Goal: Information Seeking & Learning: Learn about a topic

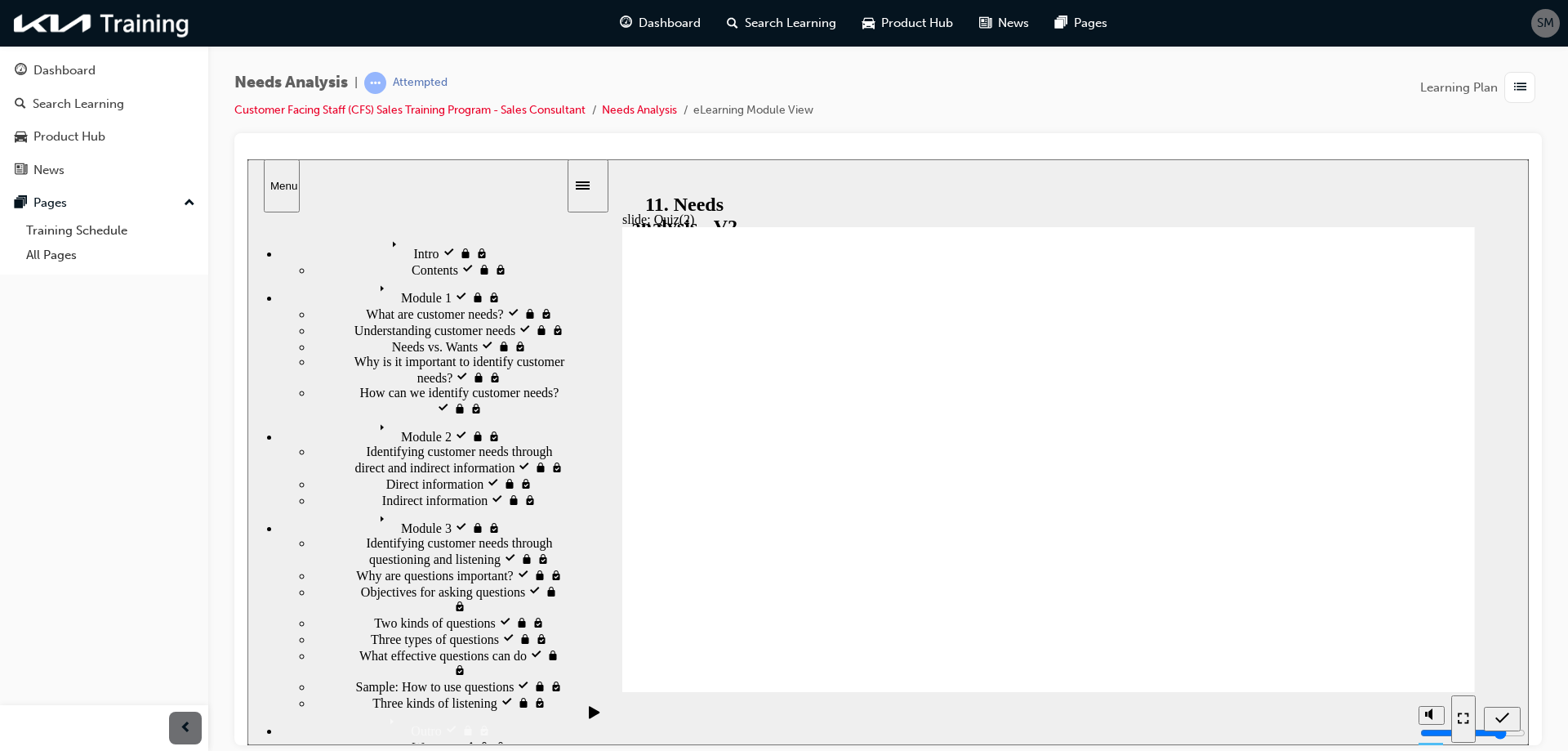
radio input "true"
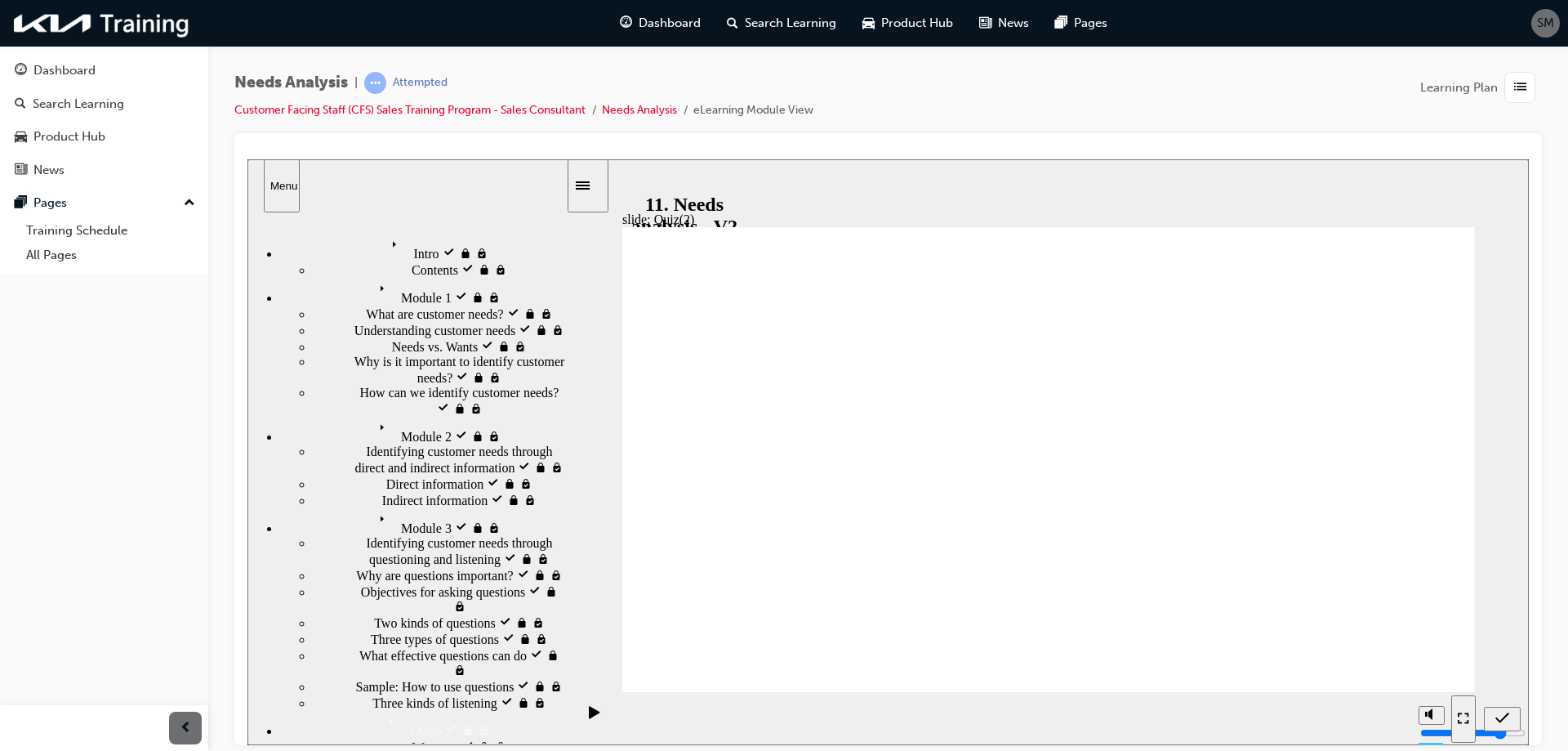
radio input "true"
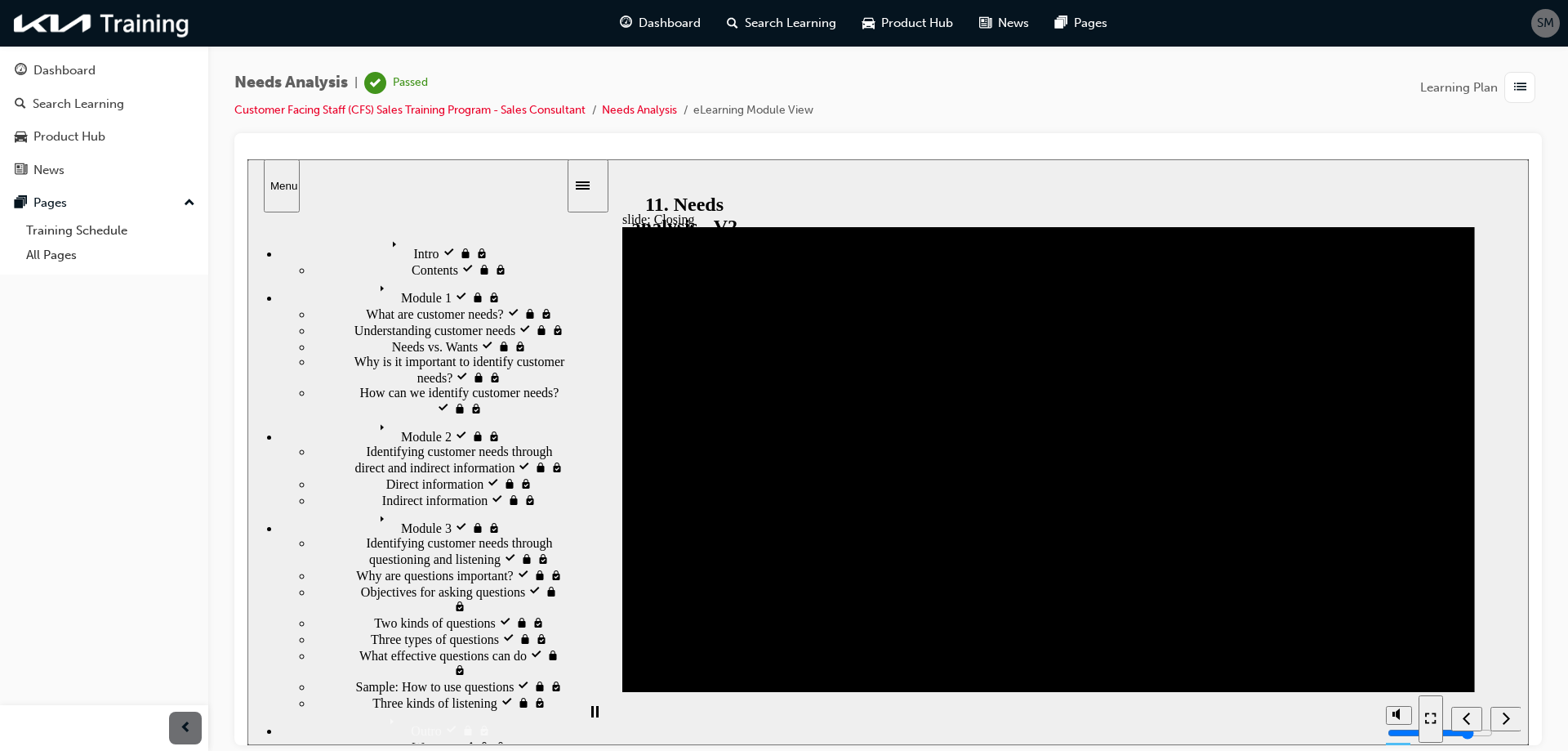
click at [1509, 90] on div "button" at bounding box center [1519, 87] width 31 height 31
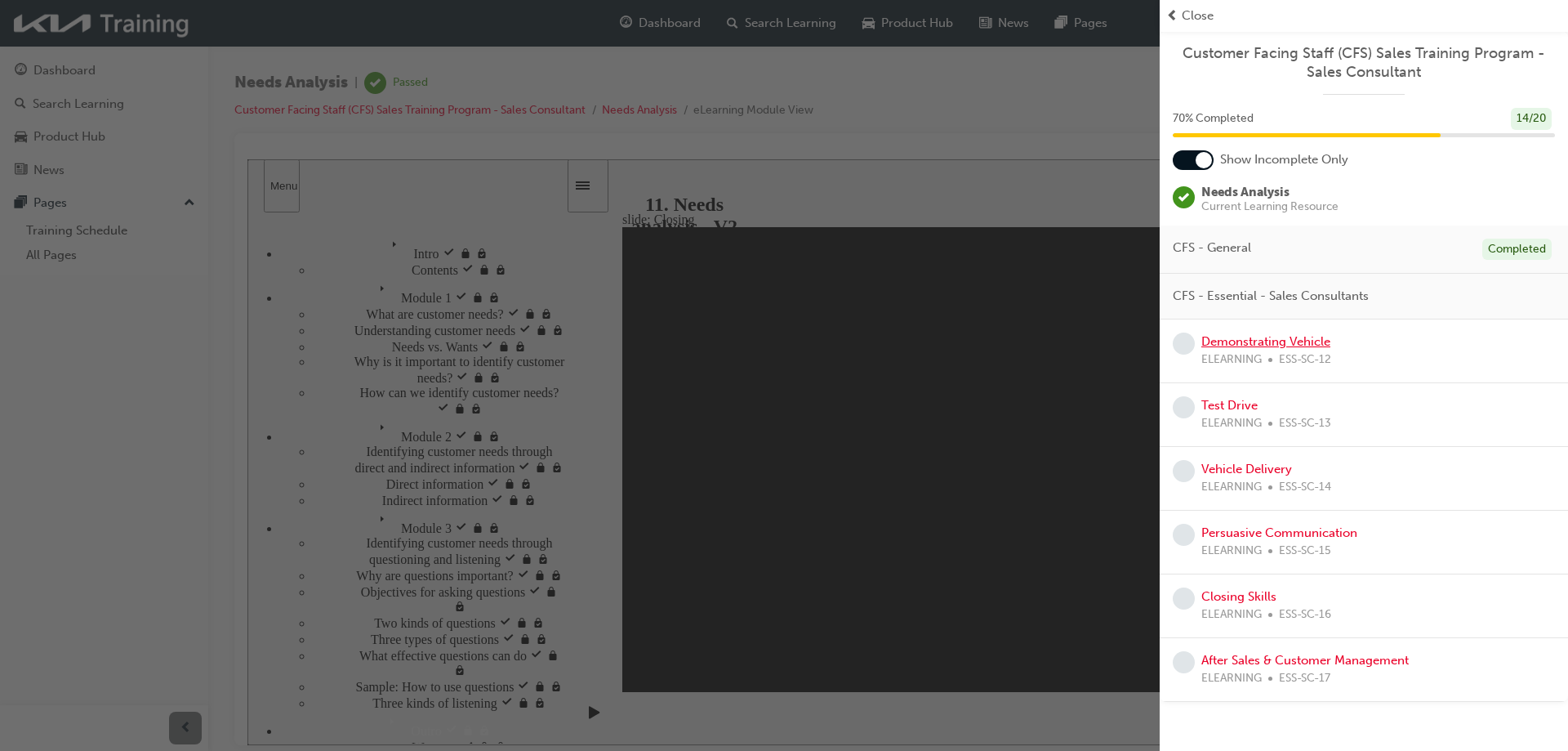
click at [1237, 341] on link "Demonstrating Vehicle" at bounding box center [1265, 341] width 129 height 14
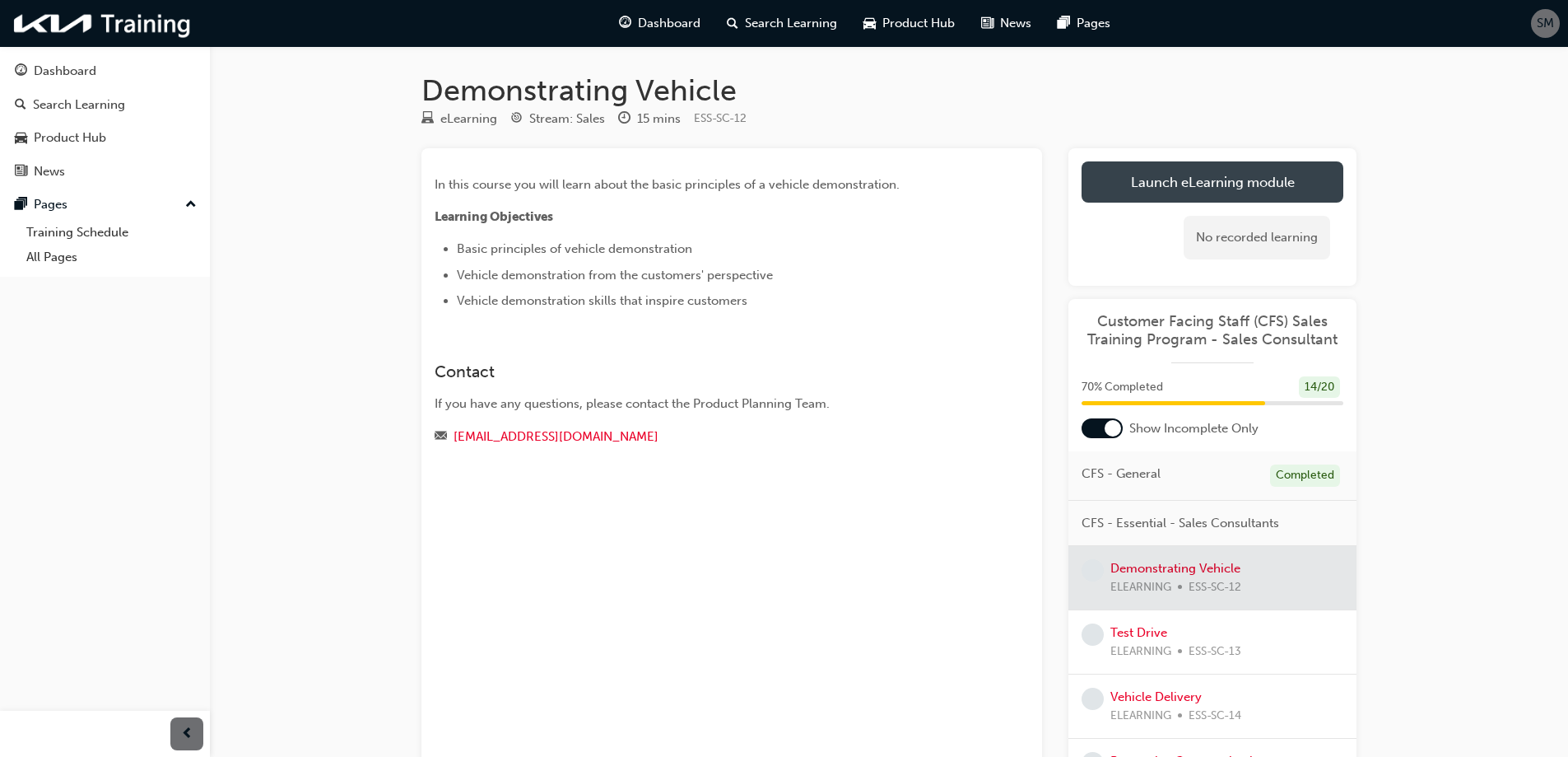
click at [1230, 183] on link "Launch eLearning module" at bounding box center [1212, 182] width 262 height 41
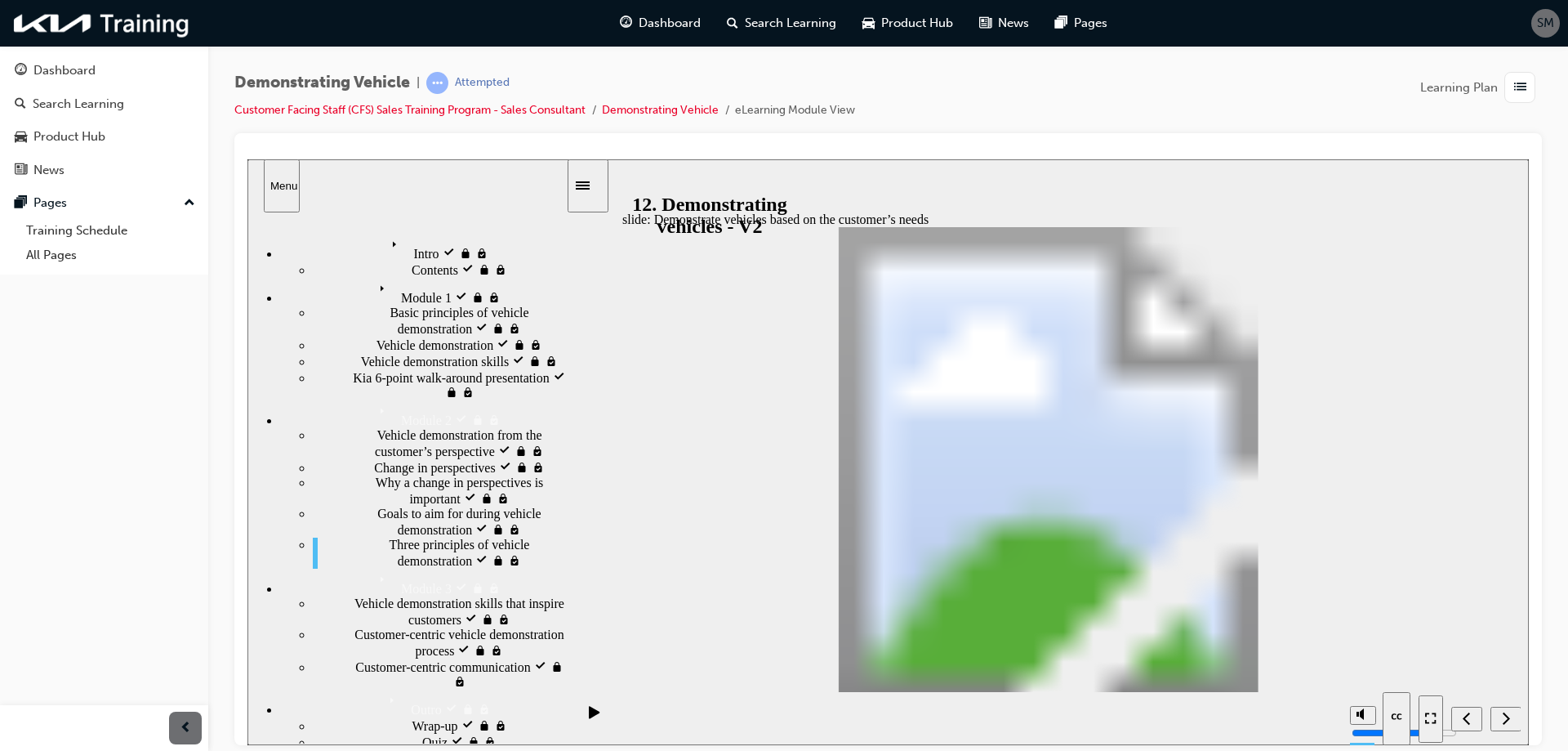
drag, startPoint x: 1270, startPoint y: 566, endPoint x: 1301, endPoint y: 570, distance: 31.3
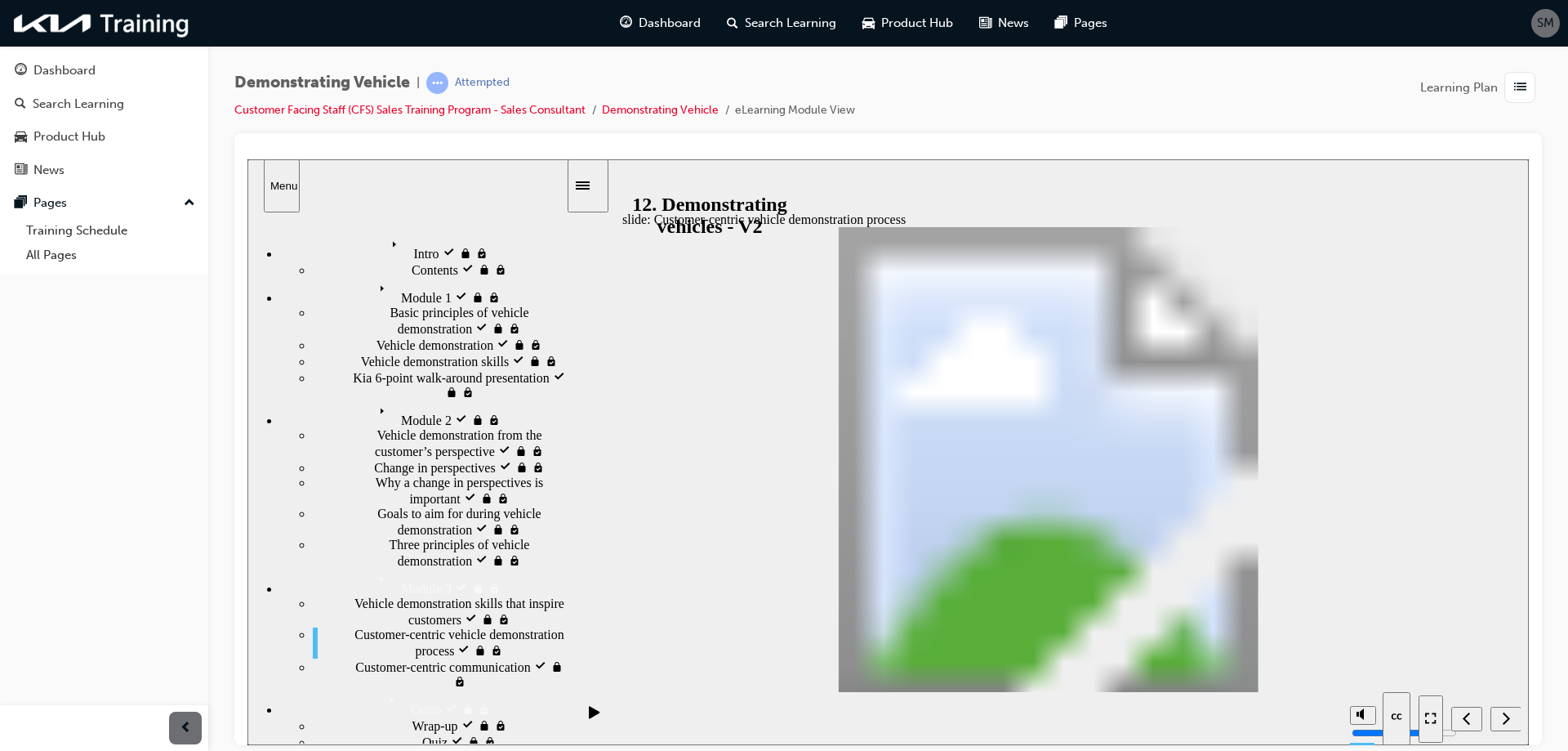
drag, startPoint x: 698, startPoint y: 513, endPoint x: 712, endPoint y: 548, distance: 37.7
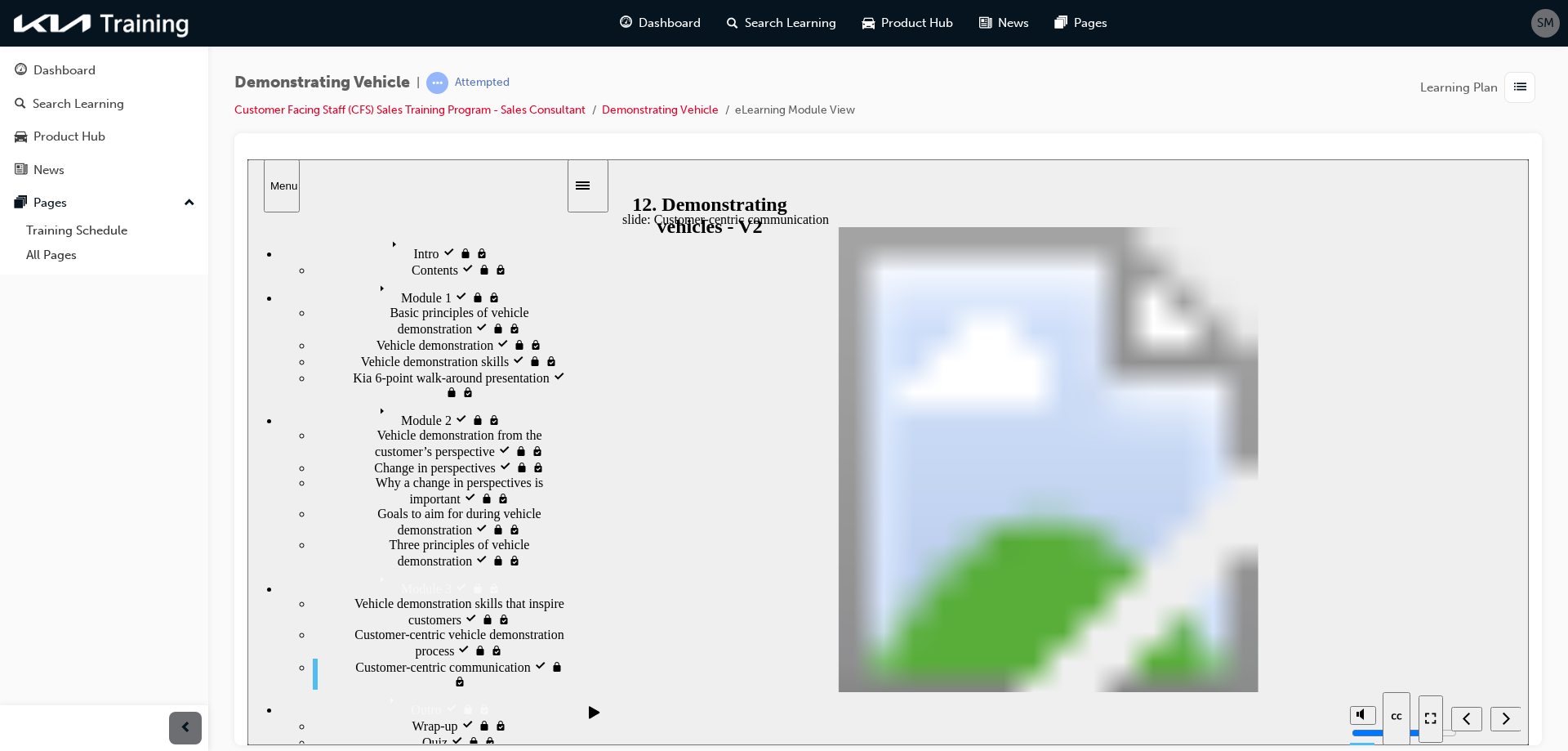
drag, startPoint x: 903, startPoint y: 341, endPoint x: 903, endPoint y: 301, distance: 40.0
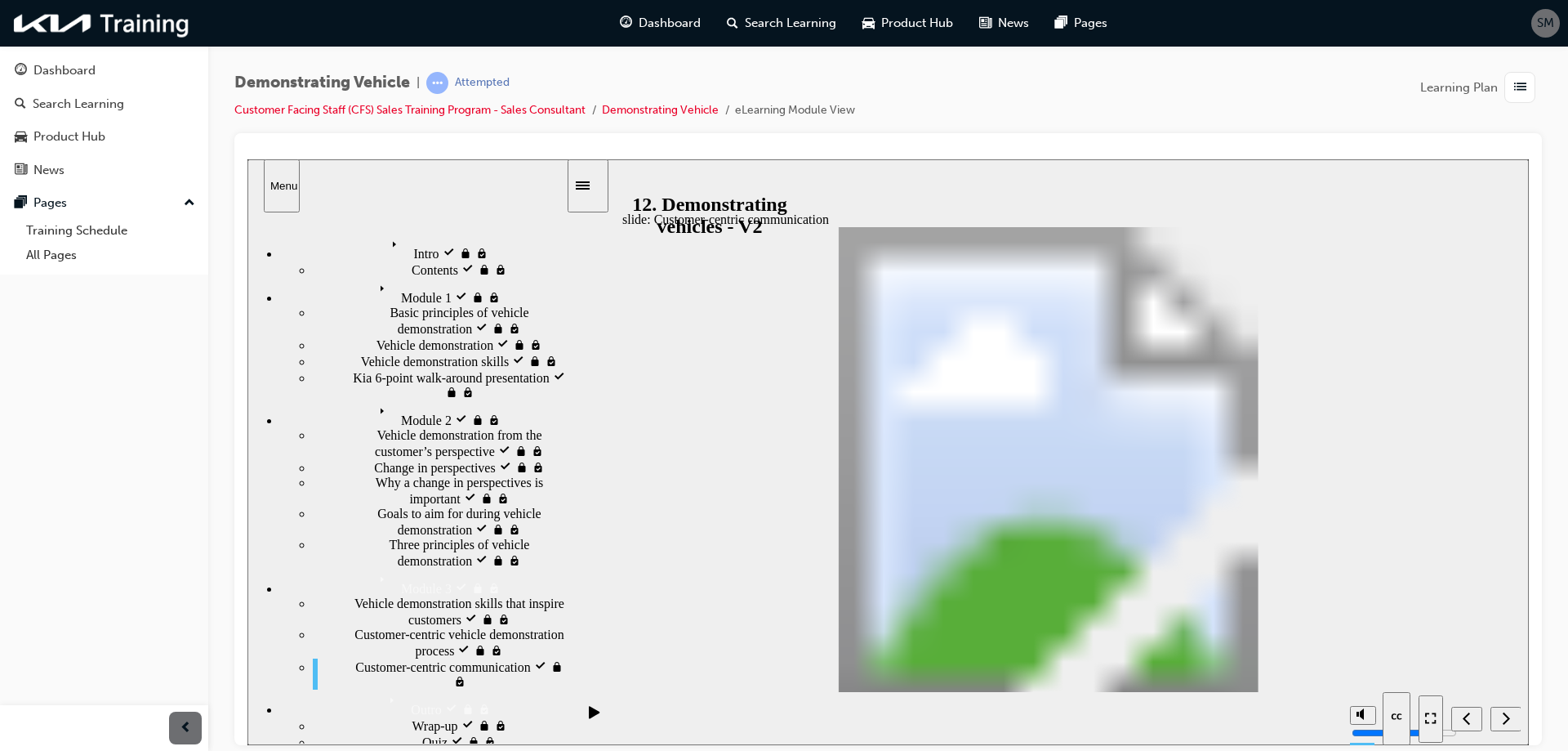
drag, startPoint x: 936, startPoint y: 406, endPoint x: 1177, endPoint y: 326, distance: 253.9
drag, startPoint x: 1259, startPoint y: 317, endPoint x: 1344, endPoint y: 321, distance: 85.1
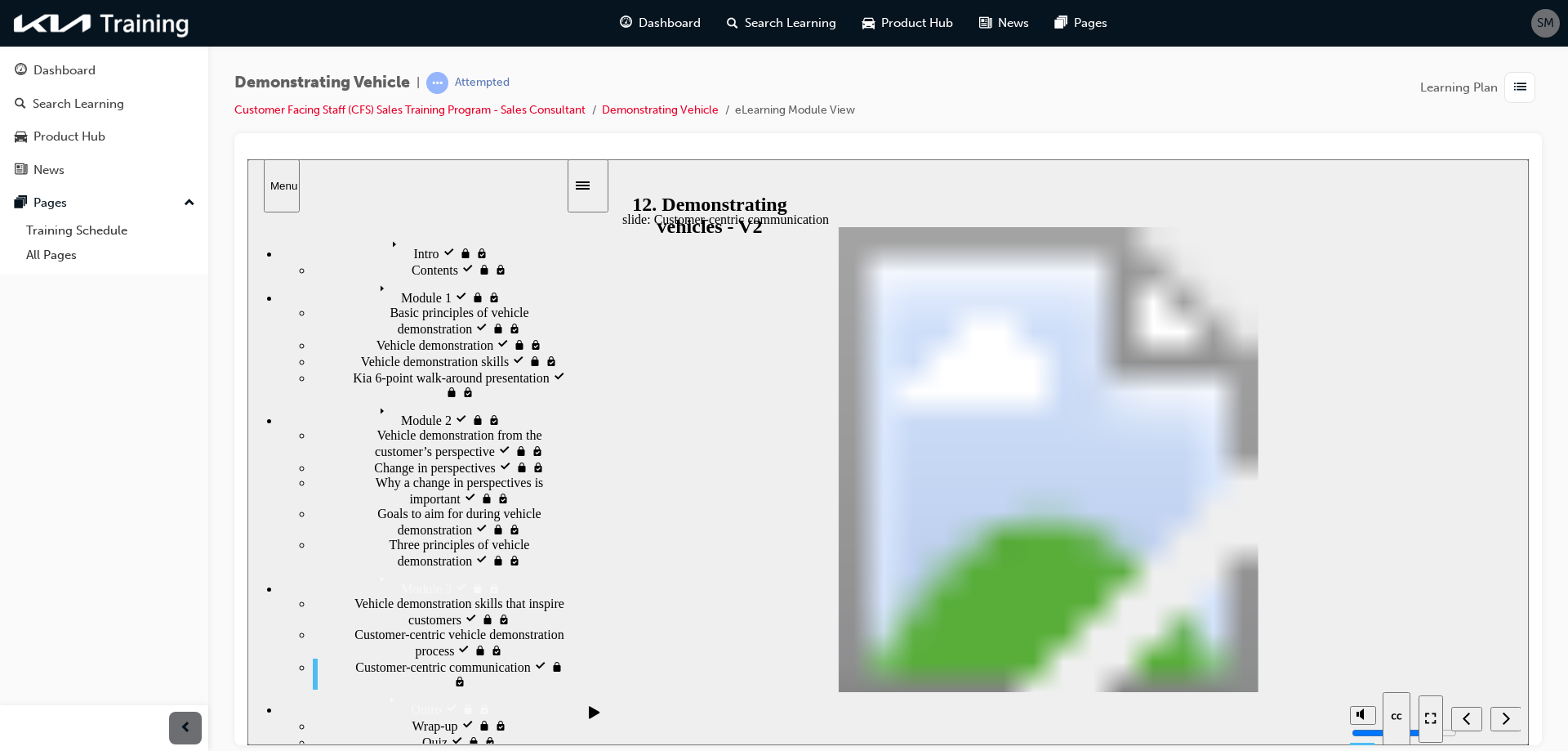
drag, startPoint x: 1364, startPoint y: 398, endPoint x: 996, endPoint y: 610, distance: 424.7
drag, startPoint x: 1340, startPoint y: 437, endPoint x: 1161, endPoint y: 511, distance: 193.7
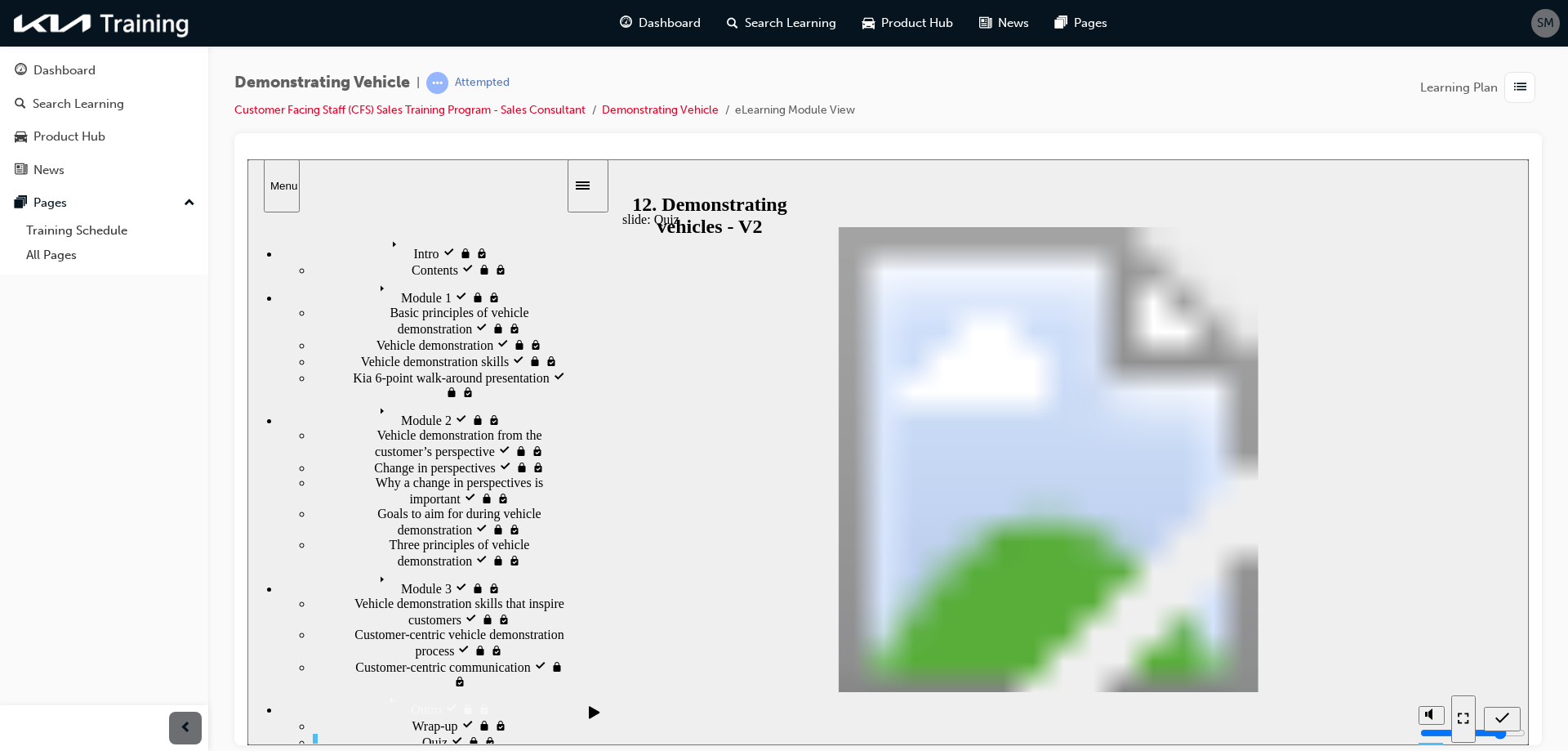
drag, startPoint x: 1343, startPoint y: 605, endPoint x: 783, endPoint y: 513, distance: 567.5
drag, startPoint x: 1371, startPoint y: 478, endPoint x: 981, endPoint y: 507, distance: 391.1
drag, startPoint x: 1388, startPoint y: 514, endPoint x: 1142, endPoint y: 585, distance: 256.0
drag, startPoint x: 1355, startPoint y: 552, endPoint x: 984, endPoint y: 434, distance: 389.3
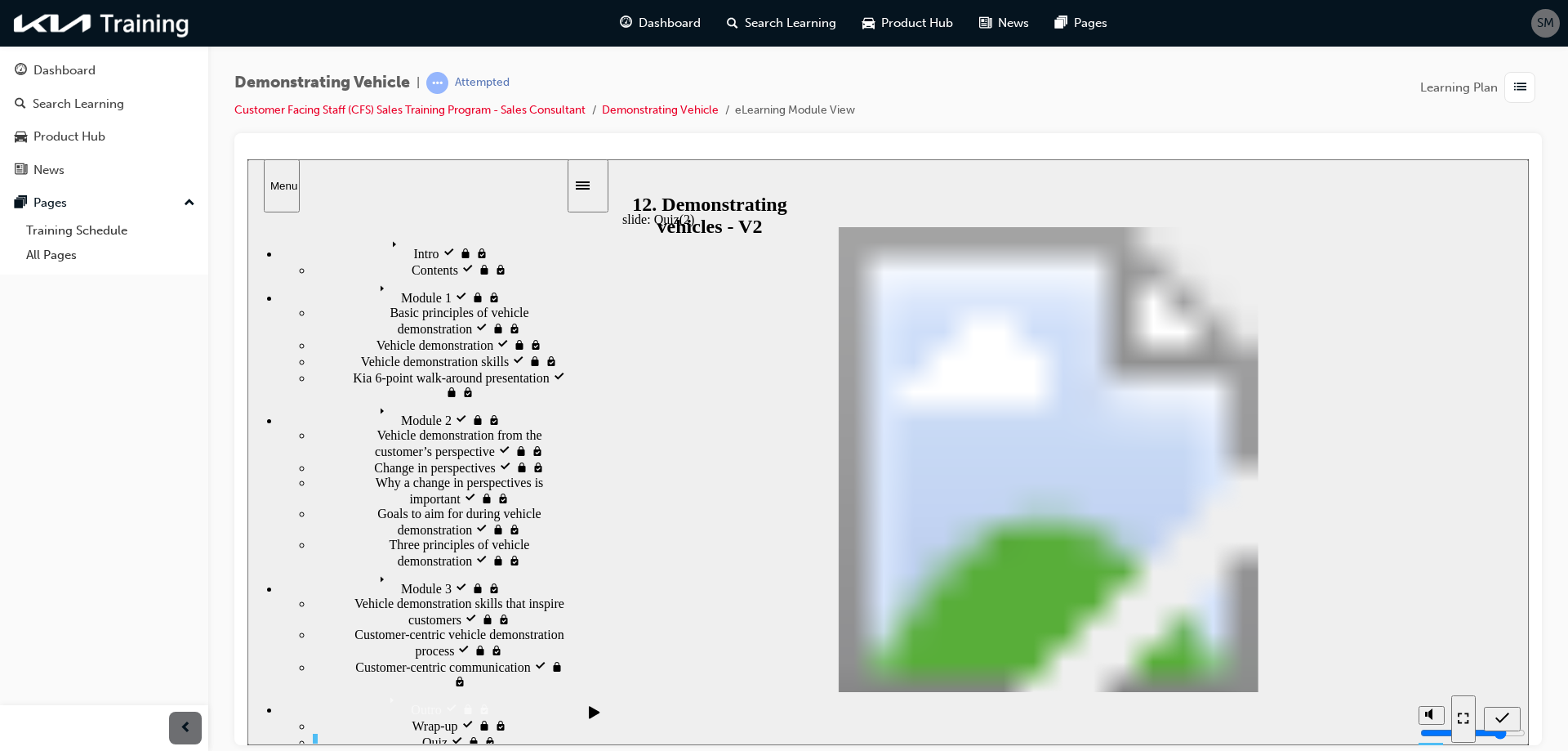
radio input "true"
radio input "false"
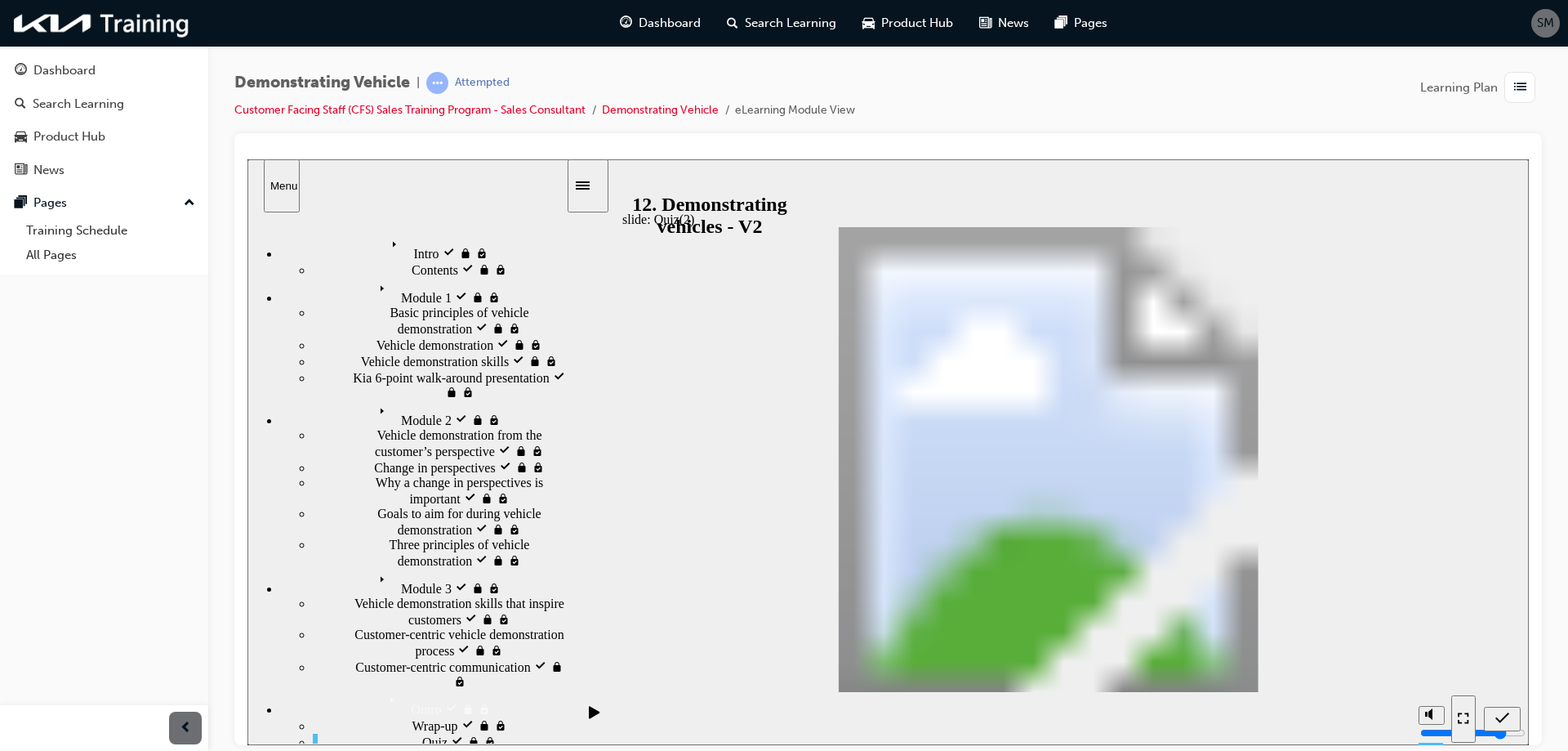
radio input "true"
radio input "false"
radio input "true"
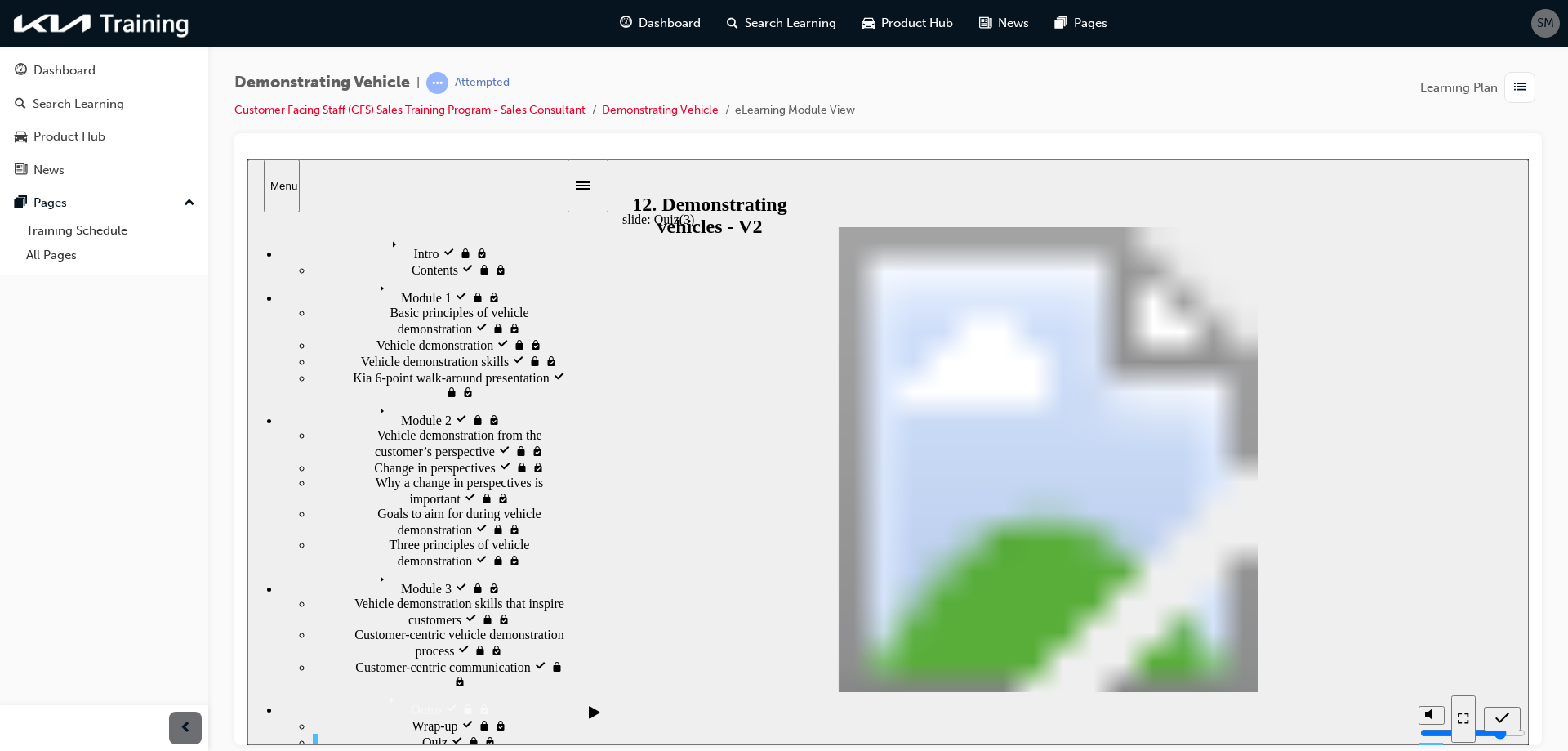
drag, startPoint x: 1386, startPoint y: 466, endPoint x: 940, endPoint y: 460, distance: 446.0
drag, startPoint x: 1389, startPoint y: 593, endPoint x: 998, endPoint y: 544, distance: 394.1
drag, startPoint x: 1279, startPoint y: 525, endPoint x: 882, endPoint y: 594, distance: 403.0
drag, startPoint x: 926, startPoint y: 589, endPoint x: 930, endPoint y: 516, distance: 73.1
drag, startPoint x: 687, startPoint y: 593, endPoint x: 826, endPoint y: 604, distance: 139.4
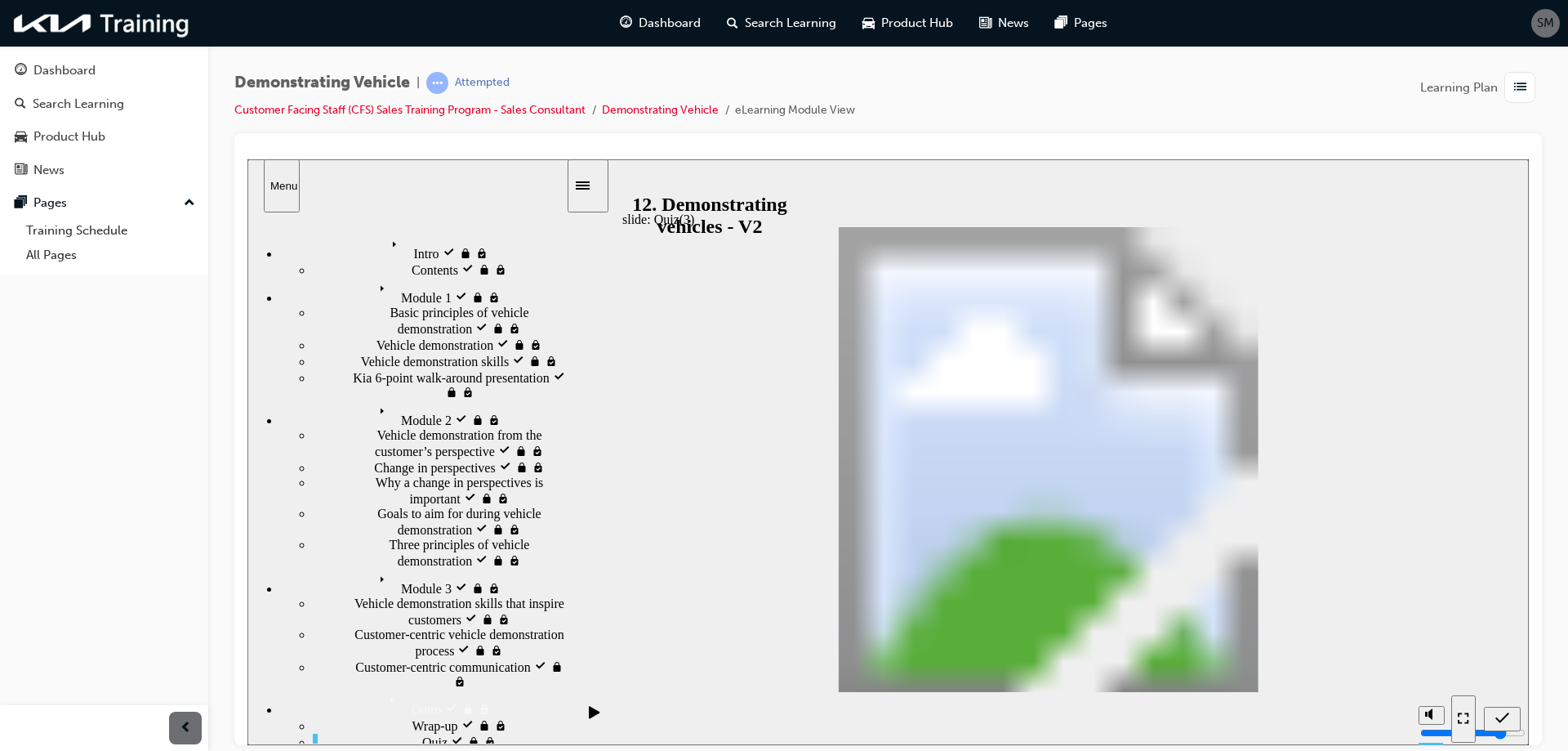
drag, startPoint x: 850, startPoint y: 430, endPoint x: 861, endPoint y: 543, distance: 113.5
drag, startPoint x: 919, startPoint y: 478, endPoint x: 921, endPoint y: 428, distance: 50.0
drag, startPoint x: 1191, startPoint y: 516, endPoint x: 757, endPoint y: 520, distance: 434.0
drag, startPoint x: 1053, startPoint y: 548, endPoint x: 819, endPoint y: 610, distance: 242.1
drag, startPoint x: 1414, startPoint y: 653, endPoint x: 1019, endPoint y: 549, distance: 408.5
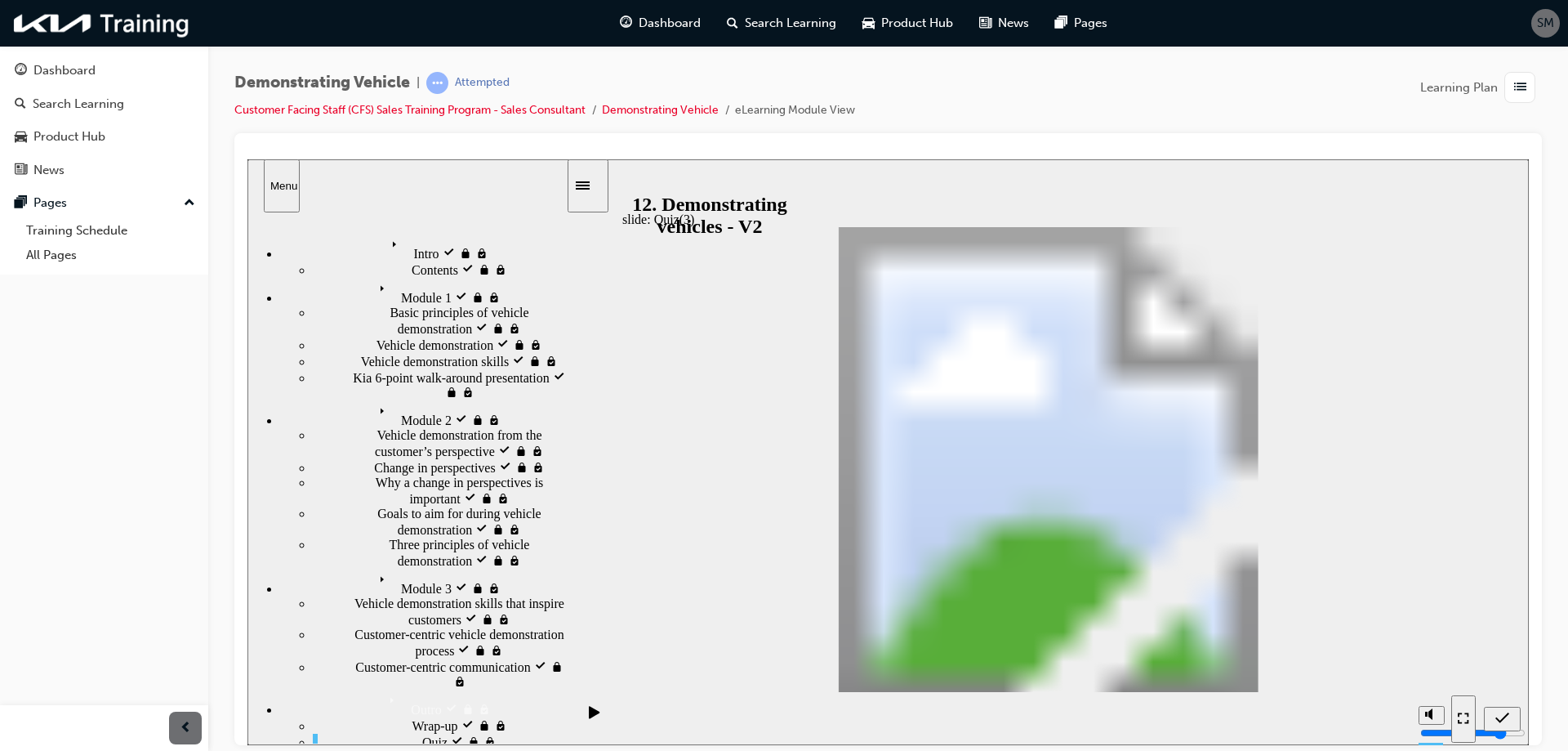
drag, startPoint x: 926, startPoint y: 588, endPoint x: 923, endPoint y: 538, distance: 50.1
drag, startPoint x: 1275, startPoint y: 516, endPoint x: 876, endPoint y: 610, distance: 409.9
drag, startPoint x: 827, startPoint y: 441, endPoint x: 832, endPoint y: 519, distance: 78.2
drag, startPoint x: 889, startPoint y: 538, endPoint x: 880, endPoint y: 445, distance: 93.4
drag, startPoint x: 1196, startPoint y: 446, endPoint x: 839, endPoint y: 603, distance: 390.0
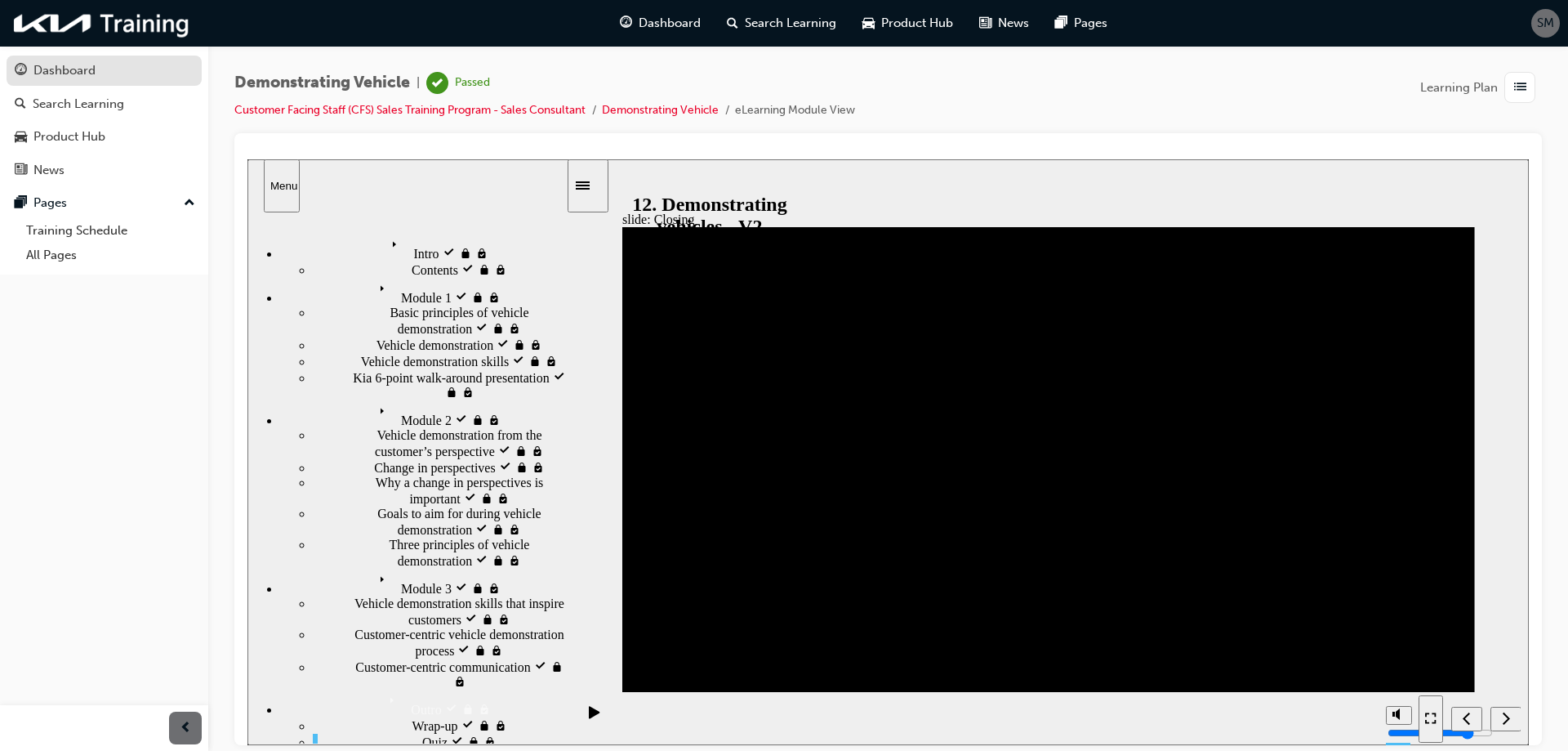
click at [69, 84] on link "Dashboard" at bounding box center [104, 71] width 195 height 30
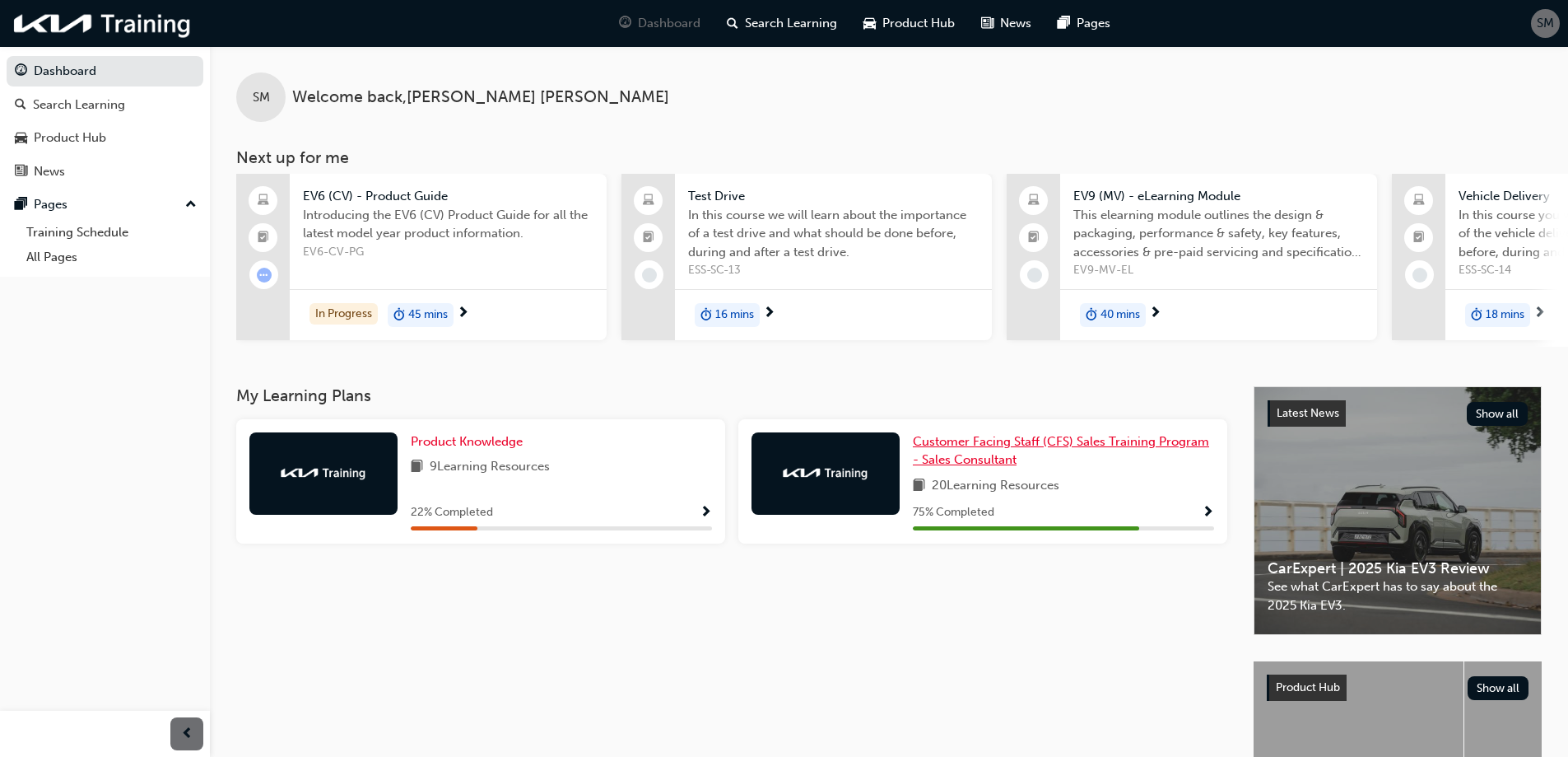
click at [1077, 451] on span "Customer Facing Staff (CFS) Sales Training Program - Sales Consultant" at bounding box center [1060, 451] width 296 height 34
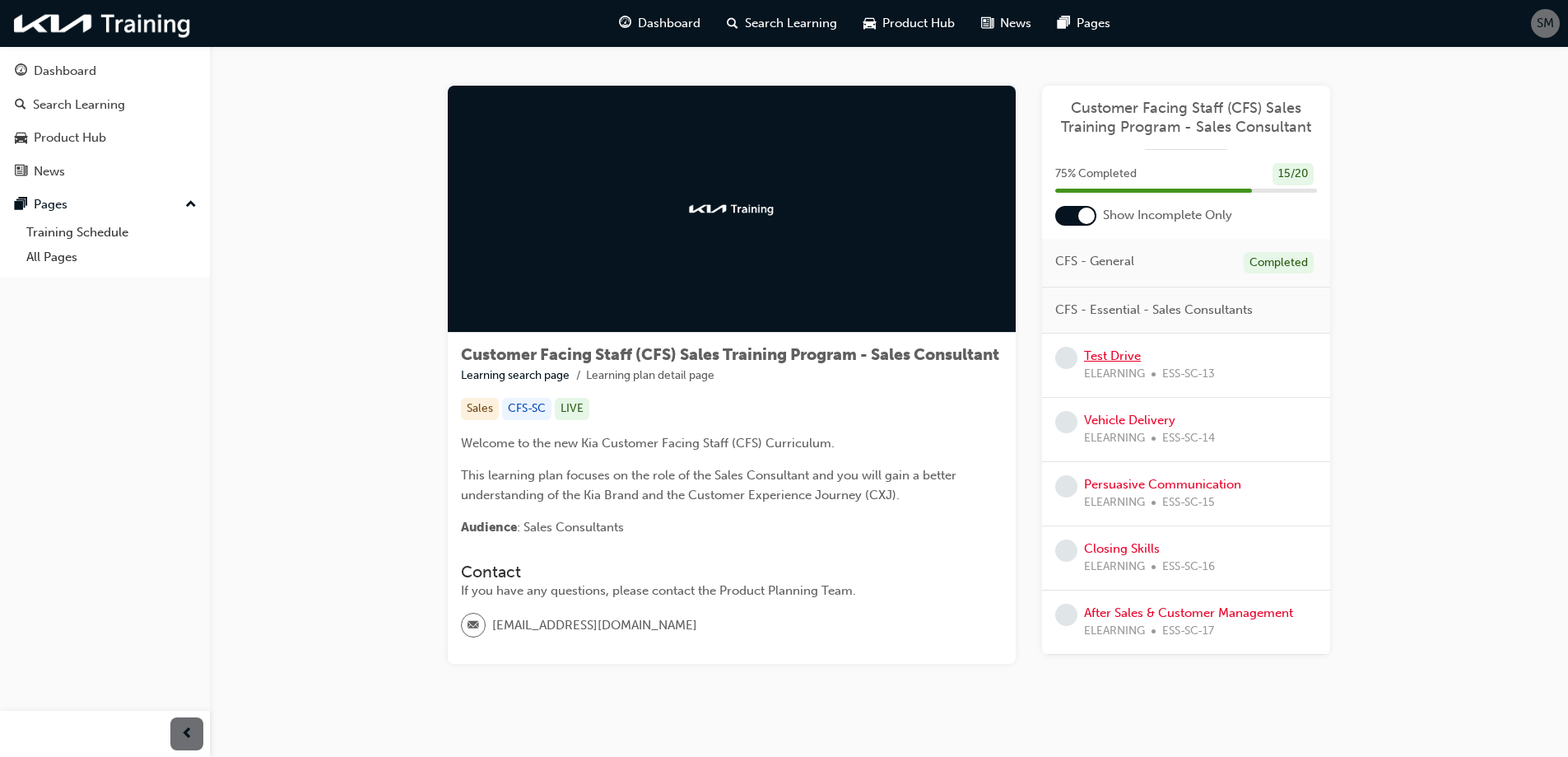
click at [1092, 354] on link "Test Drive" at bounding box center [1112, 355] width 57 height 15
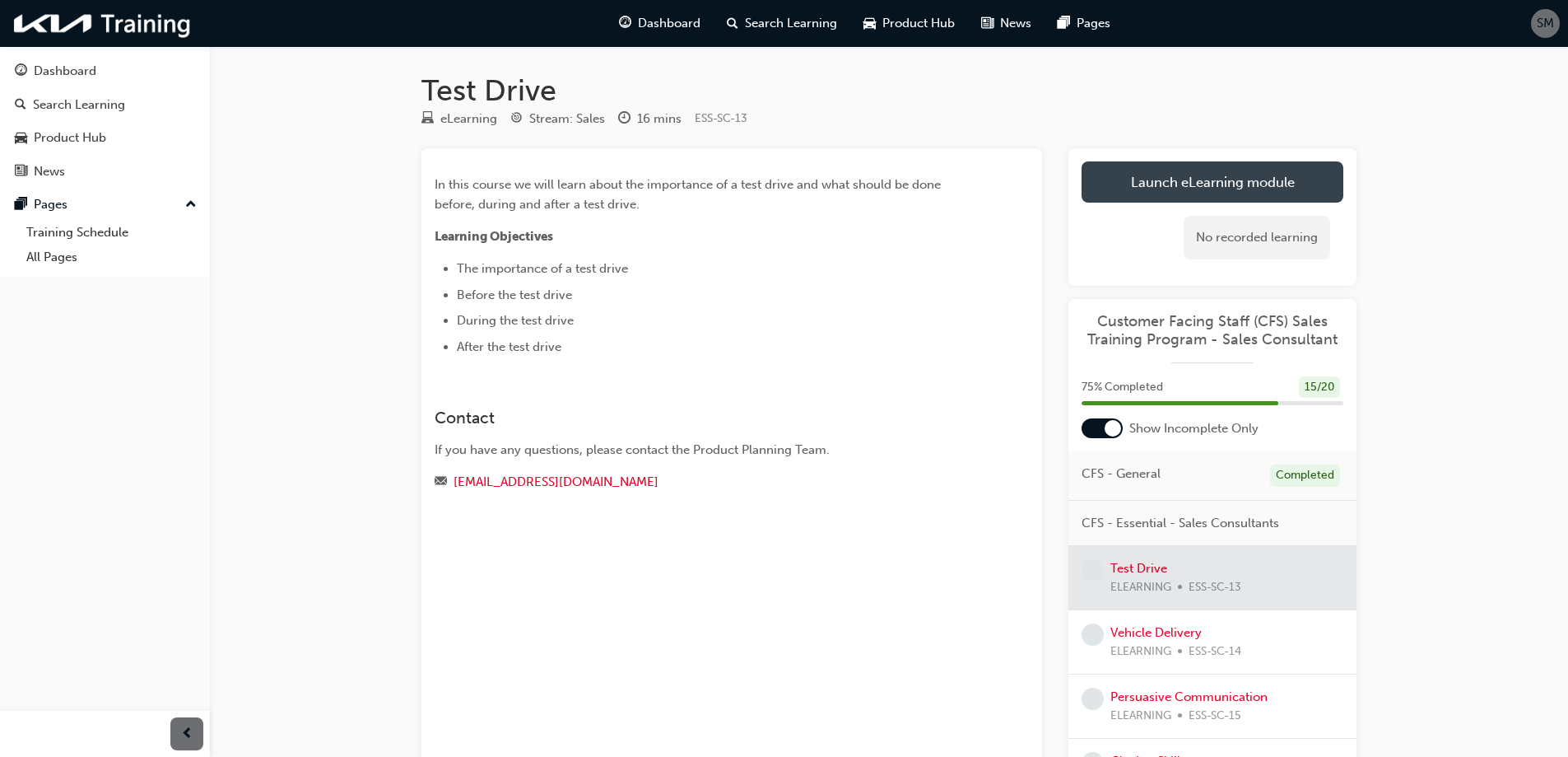
click at [1170, 183] on link "Launch eLearning module" at bounding box center [1212, 182] width 262 height 41
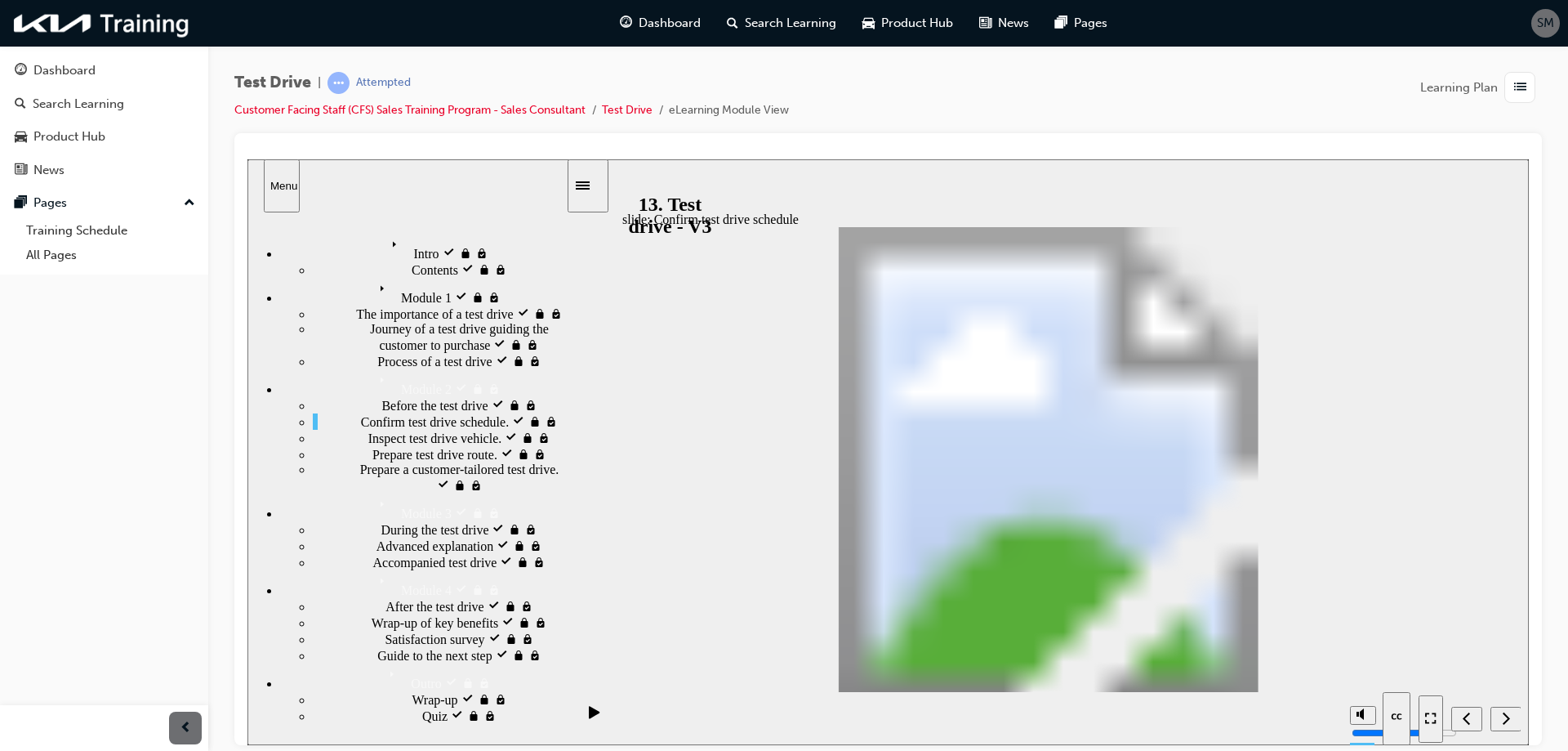
drag, startPoint x: 27, startPoint y: 560, endPoint x: 14, endPoint y: 560, distance: 13.0
click at [27, 560] on div "Dashboard Search Learning Product Hub News Pages Pages Training Schedule All Pa…" at bounding box center [104, 355] width 208 height 710
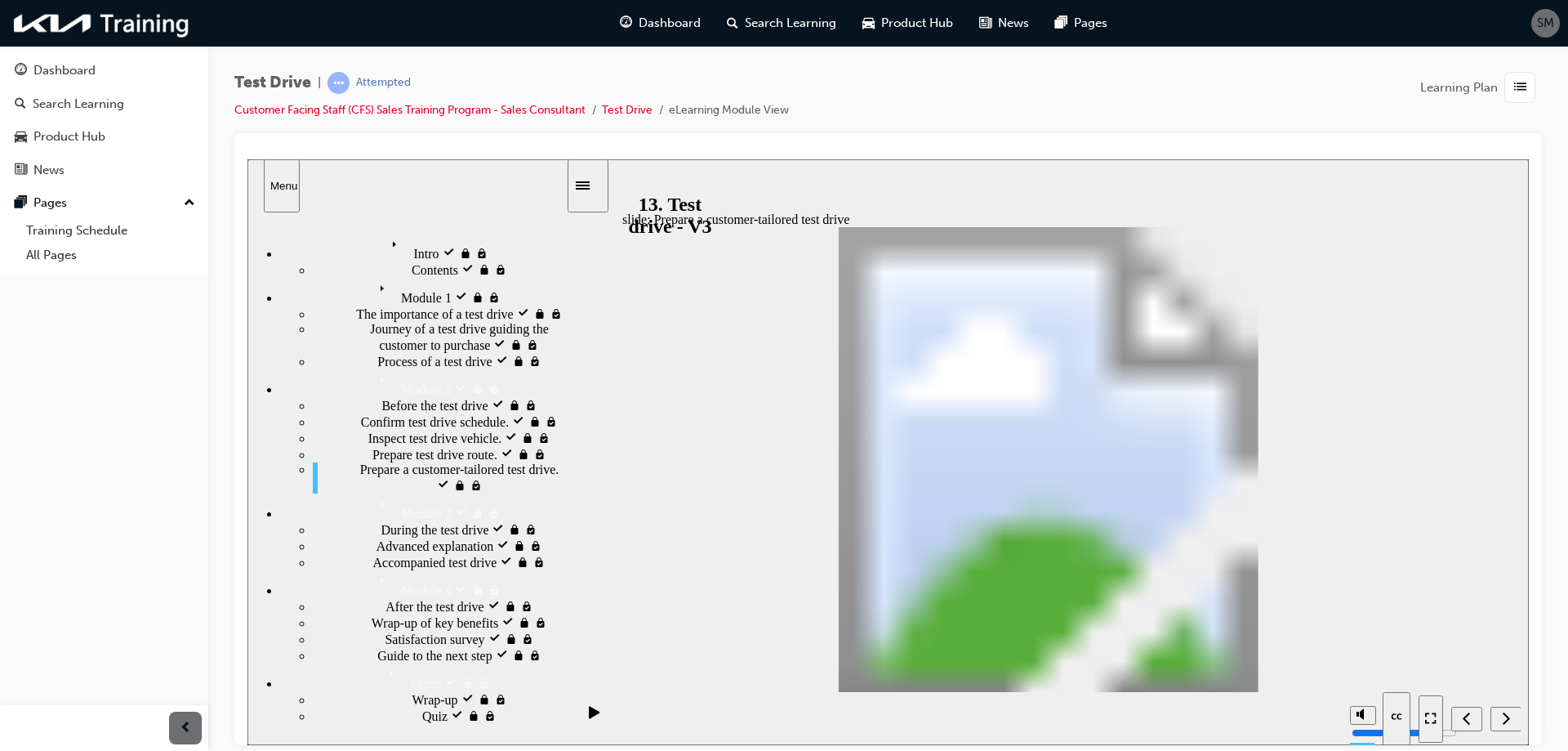
drag, startPoint x: 1418, startPoint y: 381, endPoint x: 1431, endPoint y: 405, distance: 27.3
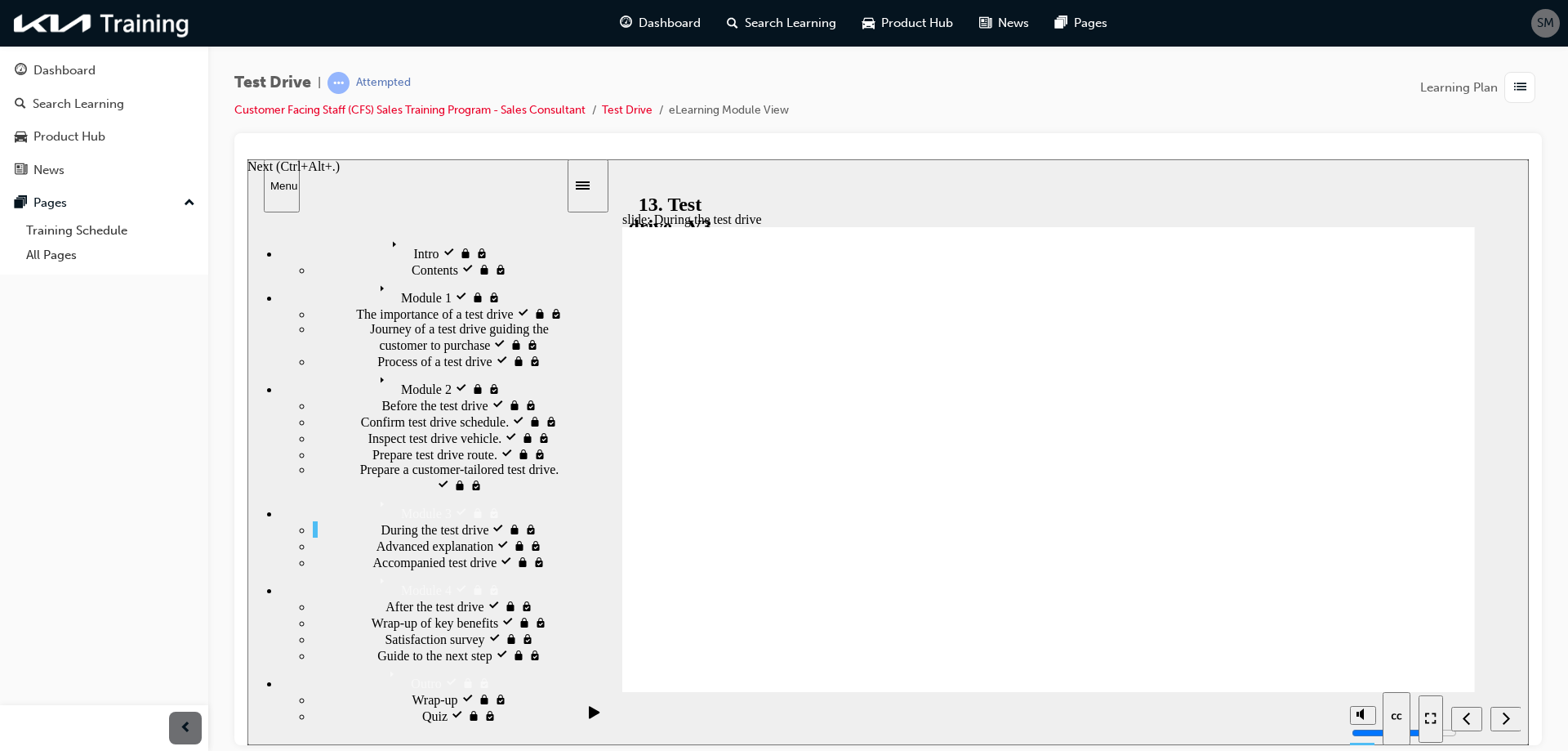
click at [1502, 726] on div "Next (Ctrl+Alt+Period)" at bounding box center [1505, 719] width 18 height 17
